Goal: Communication & Community: Answer question/provide support

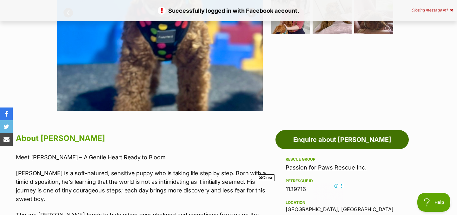
click at [326, 137] on link "Enquire about [PERSON_NAME]" at bounding box center [342, 139] width 133 height 19
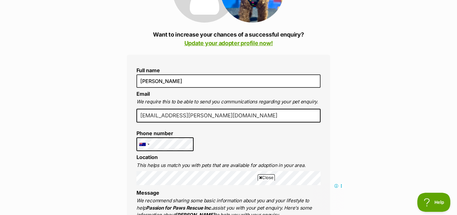
drag, startPoint x: 190, startPoint y: 116, endPoint x: 207, endPoint y: 116, distance: 17.2
click at [207, 116] on input "[EMAIL_ADDRESS][PERSON_NAME][DOMAIN_NAME]" at bounding box center [229, 116] width 184 height 14
type input "[EMAIL_ADDRESS][PERSON_NAME][DOMAIN_NAME]"
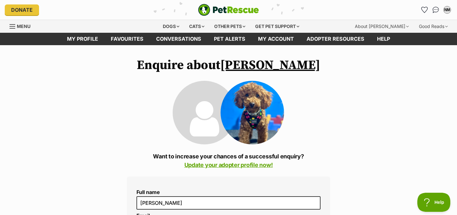
click at [267, 66] on link "[PERSON_NAME]" at bounding box center [270, 65] width 100 height 16
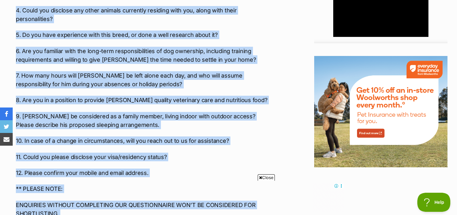
scroll to position [822, 0]
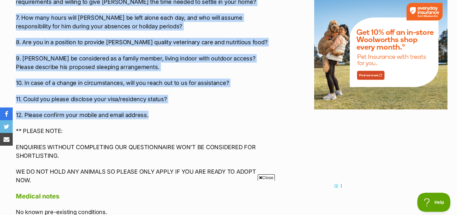
drag, startPoint x: 16, startPoint y: 122, endPoint x: 162, endPoint y: 56, distance: 160.0
copy div "1. Have you thoroughly read through Rhett’s profile and are aware of his adopti…"
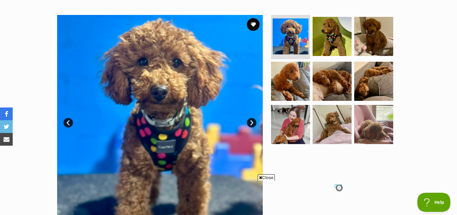
scroll to position [116, 0]
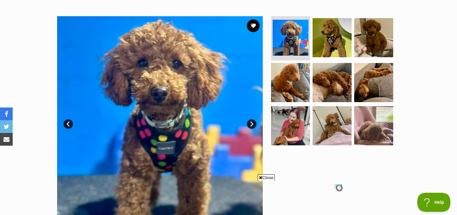
click at [253, 123] on link "Next" at bounding box center [252, 124] width 10 height 10
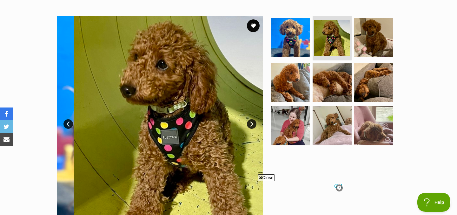
click at [253, 123] on link "Next" at bounding box center [252, 124] width 10 height 10
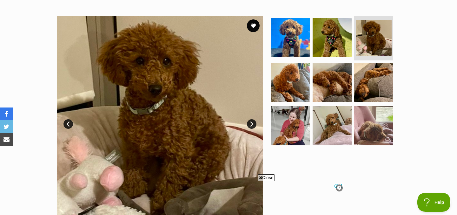
click at [253, 123] on link "Next" at bounding box center [252, 124] width 10 height 10
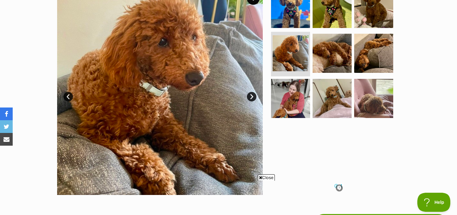
scroll to position [145, 0]
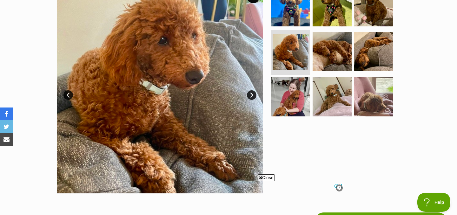
click at [253, 97] on link "Next" at bounding box center [252, 95] width 10 height 10
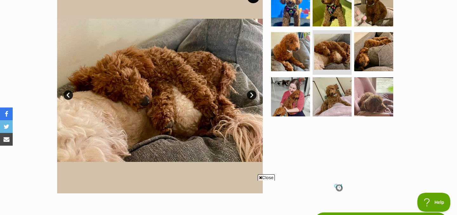
click at [253, 97] on link "Next" at bounding box center [252, 95] width 10 height 10
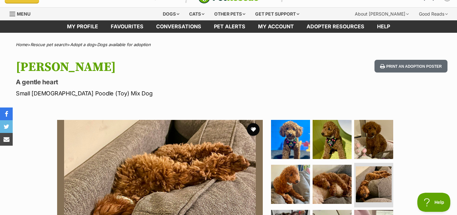
scroll to position [0, 0]
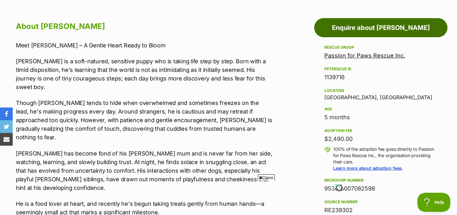
click at [375, 31] on link "Enquire about Rhett" at bounding box center [380, 27] width 133 height 19
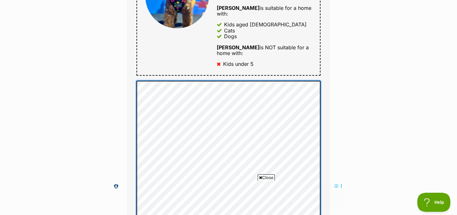
scroll to position [290, 0]
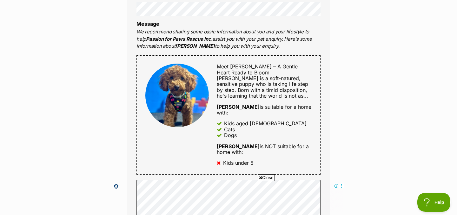
click at [141, 68] on div "Meet [PERSON_NAME] – A Gentle Heart Ready to [PERSON_NAME] is a soft-natured, s…" at bounding box center [229, 115] width 184 height 120
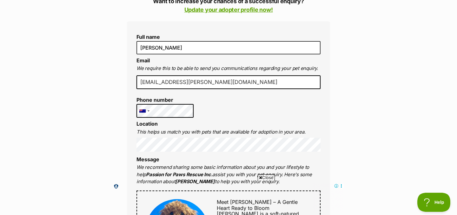
scroll to position [126, 0]
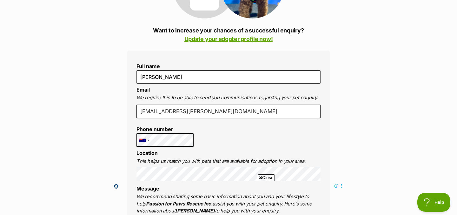
click at [204, 111] on input "[EMAIL_ADDRESS][PERSON_NAME][DOMAIN_NAME]" at bounding box center [229, 111] width 184 height 14
type input "[EMAIL_ADDRESS][PERSON_NAME][DOMAIN_NAME]"
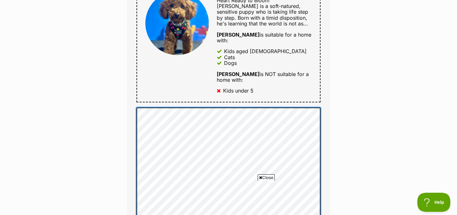
scroll to position [0, 0]
click at [134, 85] on div "Full name Nadine Monteagudo Email We require this to be able to send you commun…" at bounding box center [228, 141] width 203 height 654
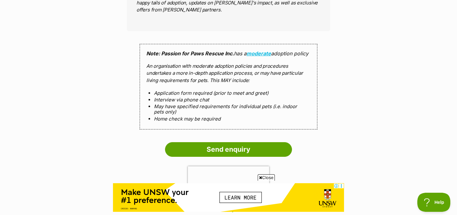
scroll to position [1057, 0]
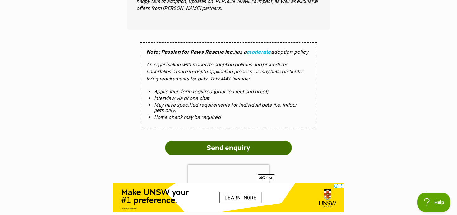
click at [197, 140] on input "Send enquiry" at bounding box center [228, 147] width 127 height 15
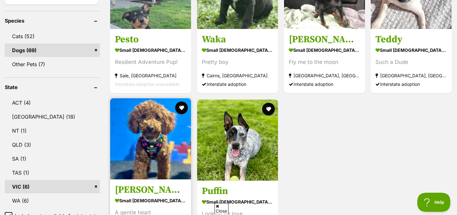
click at [150, 140] on img at bounding box center [150, 138] width 81 height 81
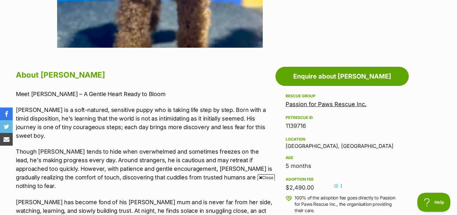
click at [100, 115] on p "Rhett is a soft-natured, sensitive puppy who is taking life step by step. Born …" at bounding box center [144, 122] width 257 height 34
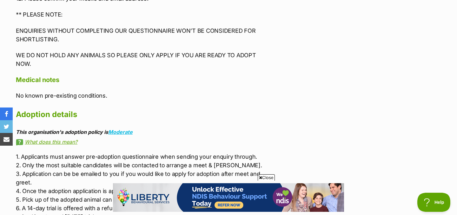
scroll to position [941, 0]
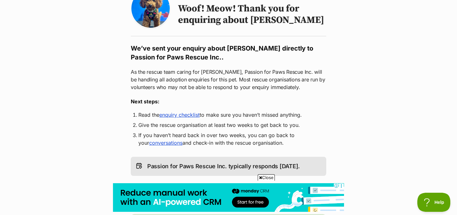
click at [185, 144] on li "If you haven’t heard back in over two weeks, you can go back to your conversati…" at bounding box center [228, 138] width 180 height 15
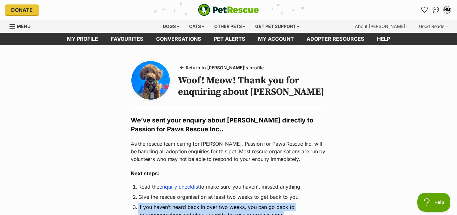
click at [159, 87] on img at bounding box center [150, 80] width 38 height 38
click at [195, 65] on span "Return to [PERSON_NAME]'s profile" at bounding box center [225, 67] width 78 height 7
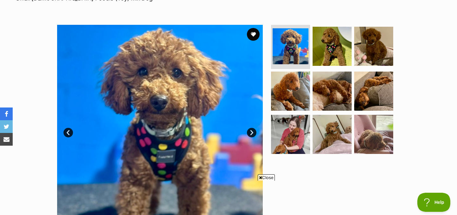
scroll to position [109, 0]
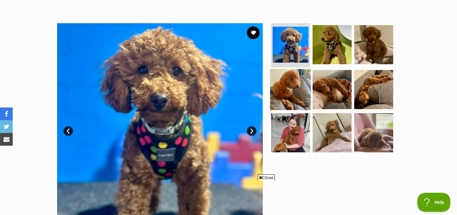
click at [298, 98] on img at bounding box center [290, 89] width 41 height 41
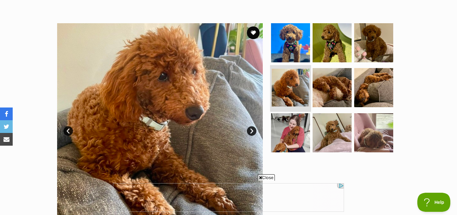
scroll to position [0, 0]
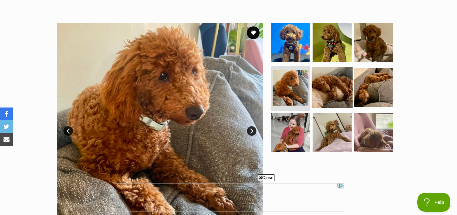
click at [323, 93] on img at bounding box center [332, 87] width 41 height 41
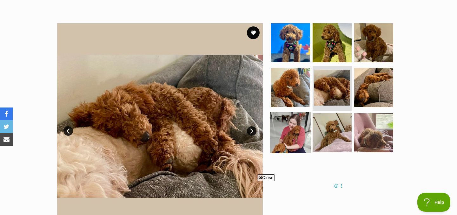
click at [297, 148] on img at bounding box center [290, 132] width 41 height 41
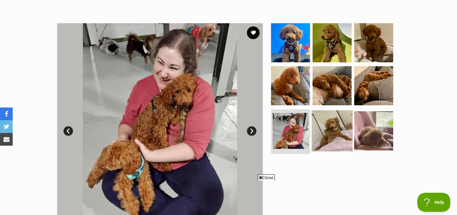
click at [339, 129] on img at bounding box center [332, 130] width 41 height 41
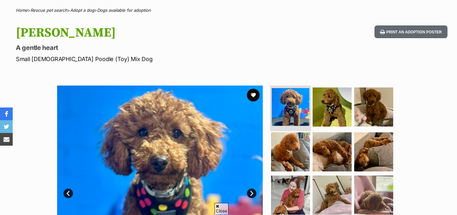
click at [292, 113] on img at bounding box center [291, 107] width 38 height 38
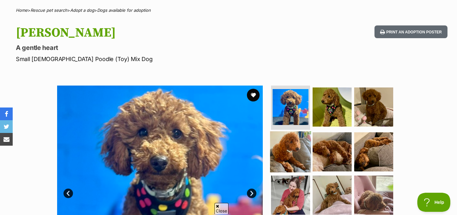
click at [294, 147] on img at bounding box center [290, 151] width 41 height 41
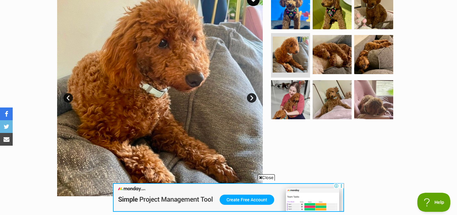
scroll to position [143, 0]
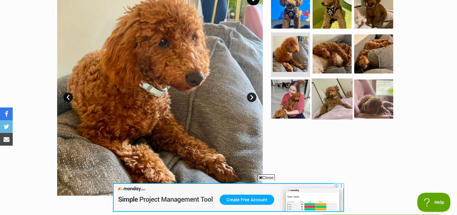
click at [332, 90] on img at bounding box center [332, 98] width 41 height 41
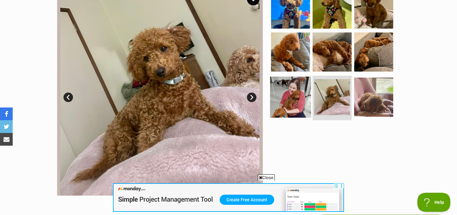
click at [295, 112] on img at bounding box center [290, 97] width 41 height 41
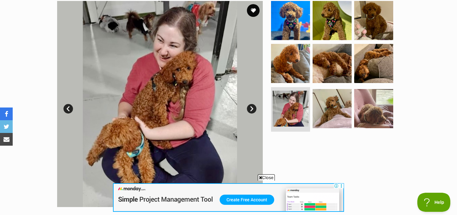
scroll to position [96, 0]
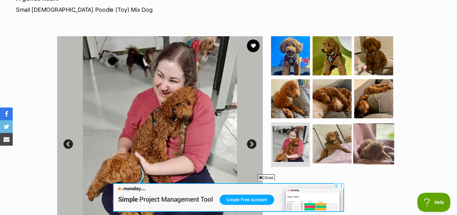
click at [363, 137] on img at bounding box center [373, 143] width 41 height 41
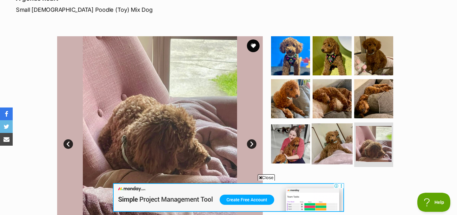
click at [327, 141] on img at bounding box center [332, 143] width 41 height 41
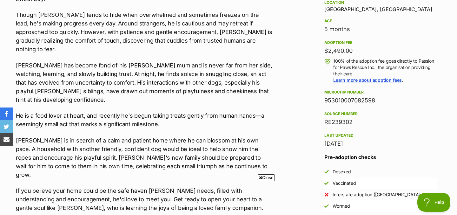
scroll to position [0, 0]
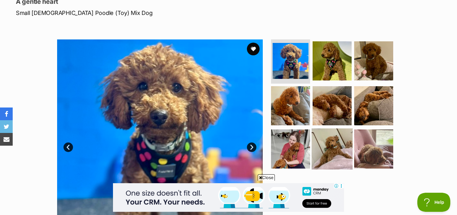
click at [332, 139] on img at bounding box center [332, 148] width 41 height 41
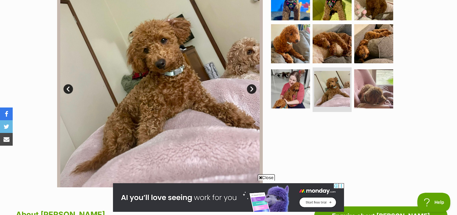
scroll to position [150, 0]
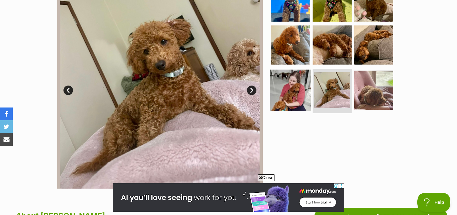
click at [275, 100] on img at bounding box center [290, 90] width 41 height 41
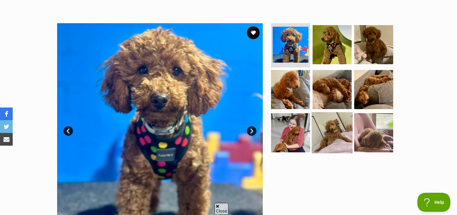
click at [321, 132] on img at bounding box center [332, 132] width 41 height 41
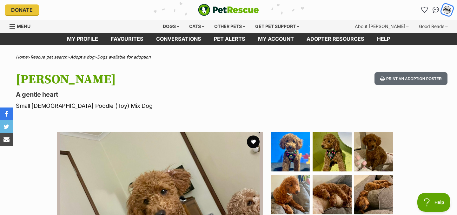
click at [449, 9] on div "NM" at bounding box center [447, 10] width 8 height 8
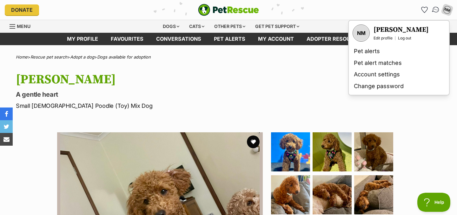
click at [436, 9] on img "Conversations" at bounding box center [436, 10] width 9 height 8
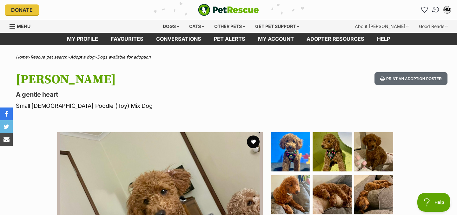
click at [434, 12] on img "Conversations" at bounding box center [436, 10] width 9 height 8
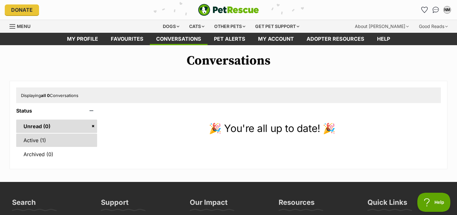
click at [82, 142] on link "Active (1)" at bounding box center [56, 139] width 81 height 13
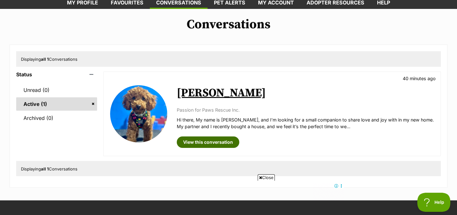
click at [188, 143] on link "View this conversation" at bounding box center [208, 141] width 63 height 11
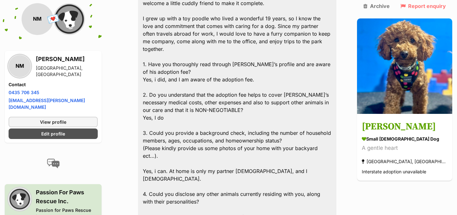
scroll to position [249, 0]
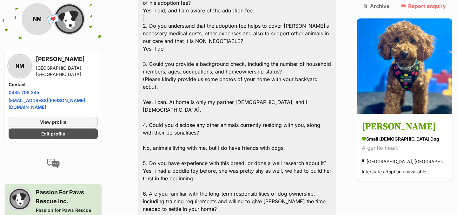
scroll to position [310, 0]
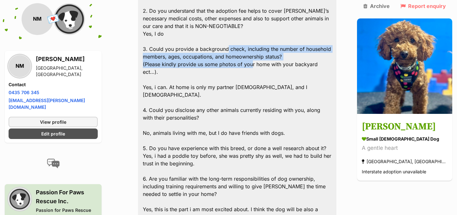
drag, startPoint x: 233, startPoint y: 42, endPoint x: 258, endPoint y: 53, distance: 27.2
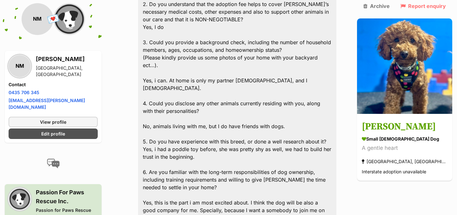
scroll to position [319, 0]
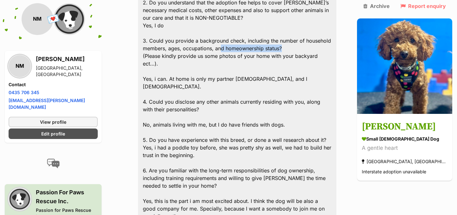
drag, startPoint x: 227, startPoint y: 43, endPoint x: 303, endPoint y: 43, distance: 75.9
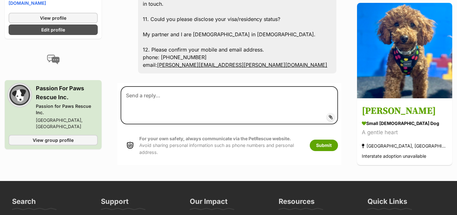
scroll to position [827, 0]
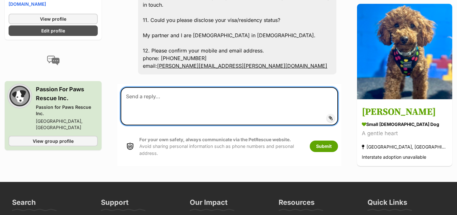
click at [269, 87] on textarea at bounding box center [229, 106] width 217 height 38
type textarea "s"
type textarea "i"
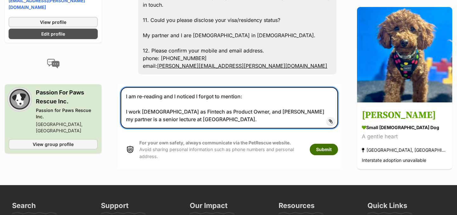
type textarea "I am re-reading and I noticed I forgot to mention: I work [DEMOGRAPHIC_DATA] as…"
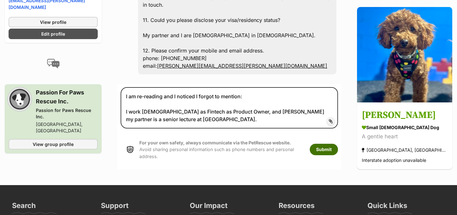
click at [338, 143] on button "Submit" at bounding box center [324, 148] width 28 height 11
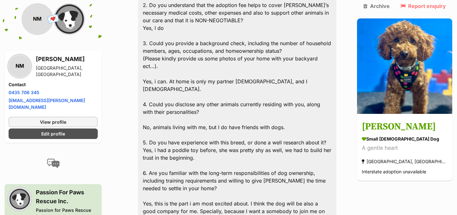
scroll to position [317, 0]
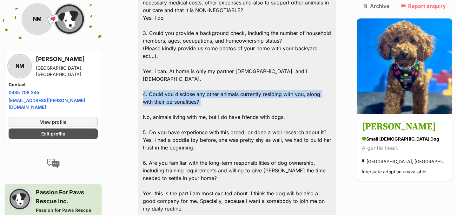
scroll to position [318, 0]
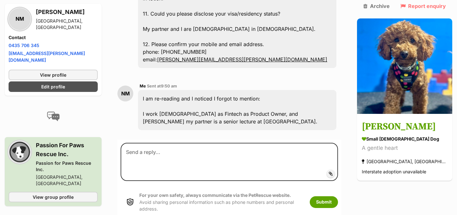
scroll to position [831, 0]
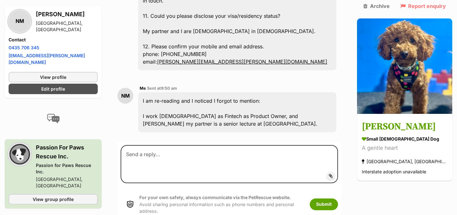
click at [260, 92] on div "I am re-reading and I noticed I forgot to mention: I work [DEMOGRAPHIC_DATA] as…" at bounding box center [237, 112] width 198 height 40
click at [330, 92] on div "I am re-reading and I noticed I forgot to mention: I work [DEMOGRAPHIC_DATA] as…" at bounding box center [237, 112] width 198 height 40
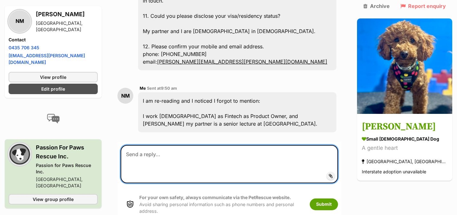
click at [297, 145] on textarea at bounding box center [229, 164] width 217 height 38
type textarea "A"
type textarea "House-ownership: we recently bought our house"
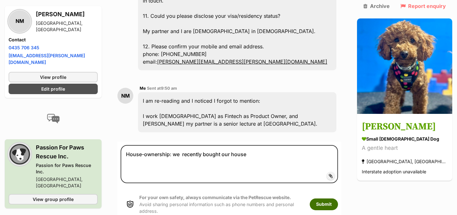
click at [338, 198] on button "Submit" at bounding box center [324, 203] width 28 height 11
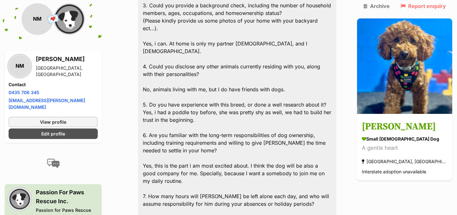
scroll to position [354, 0]
click at [307, 87] on div "Hi there, My name is [PERSON_NAME], and I’m looking for a small companion to sh…" at bounding box center [237, 184] width 198 height 726
click at [305, 87] on div "Hi there, My name is [PERSON_NAME], and I’m looking for a small companion to sh…" at bounding box center [237, 184] width 198 height 726
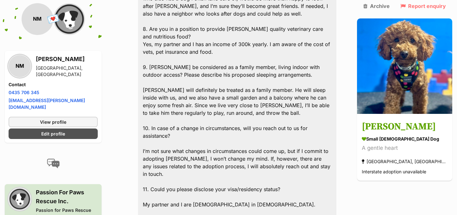
scroll to position [660, 0]
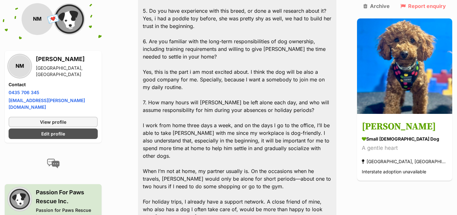
scroll to position [443, 0]
